Goal: Task Accomplishment & Management: Manage account settings

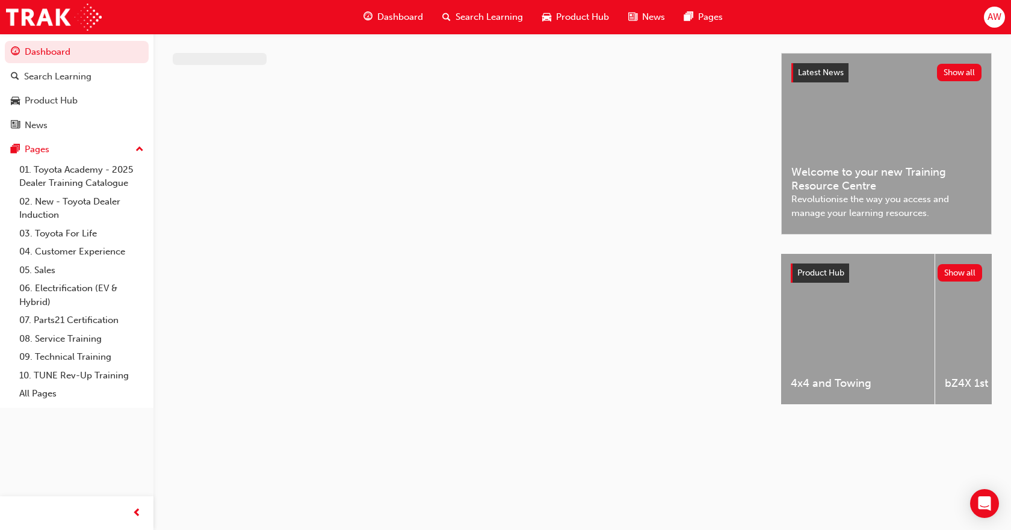
click at [999, 23] on span "AW" at bounding box center [994, 17] width 14 height 14
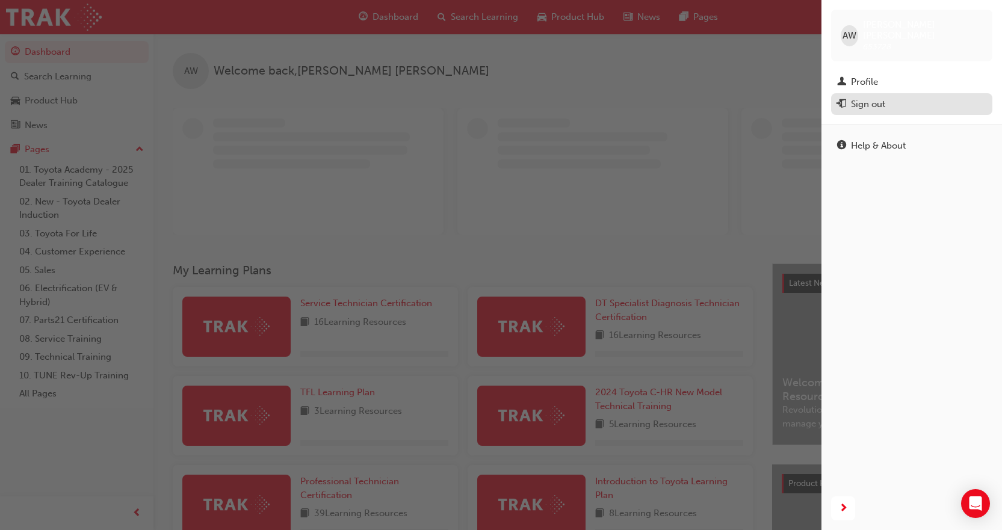
click at [876, 93] on button "Sign out" at bounding box center [911, 104] width 161 height 22
